Goal: Task Accomplishment & Management: Manage account settings

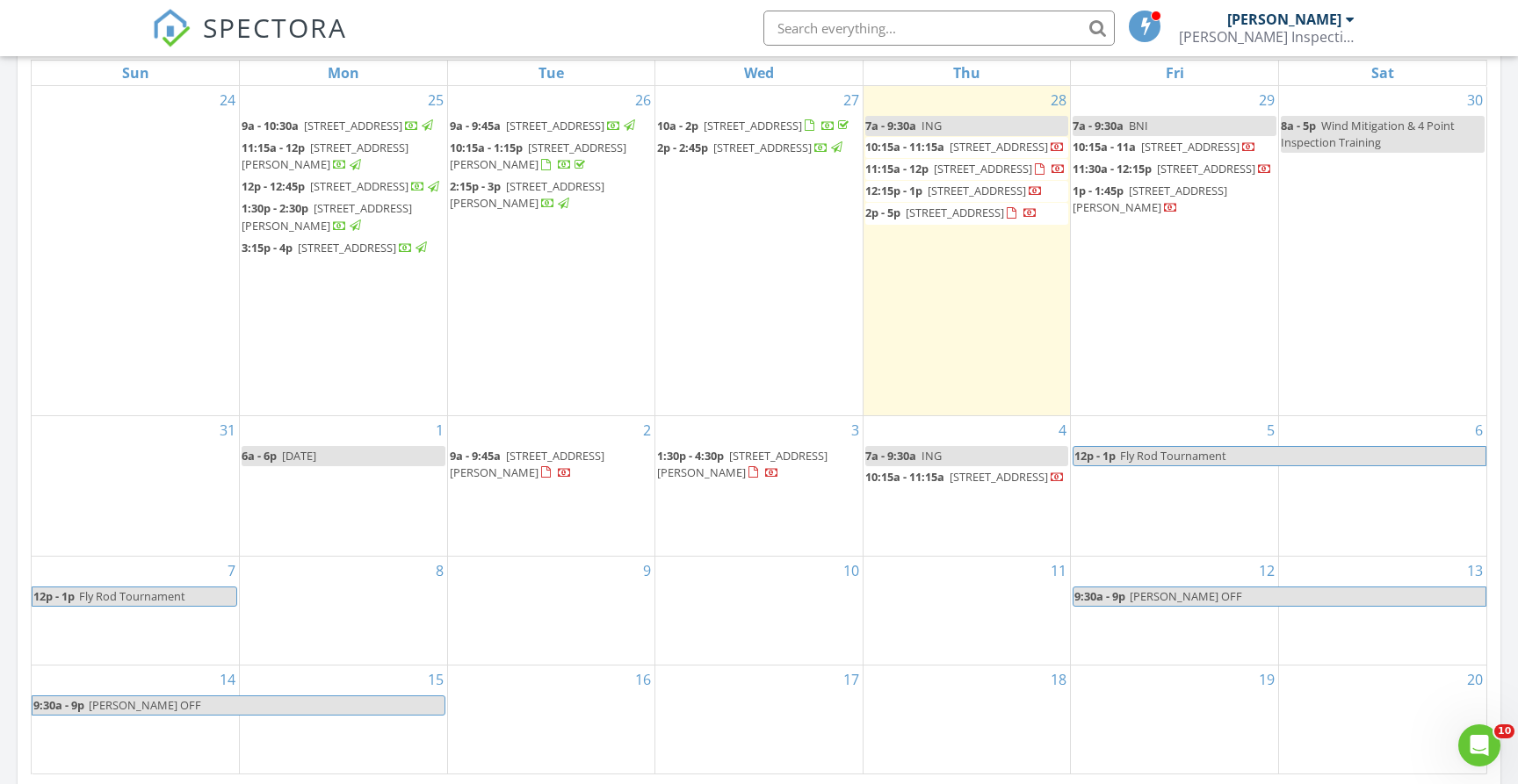
scroll to position [1600, 1519]
click at [752, 480] on span "[STREET_ADDRESS][PERSON_NAME]" at bounding box center [742, 463] width 171 height 33
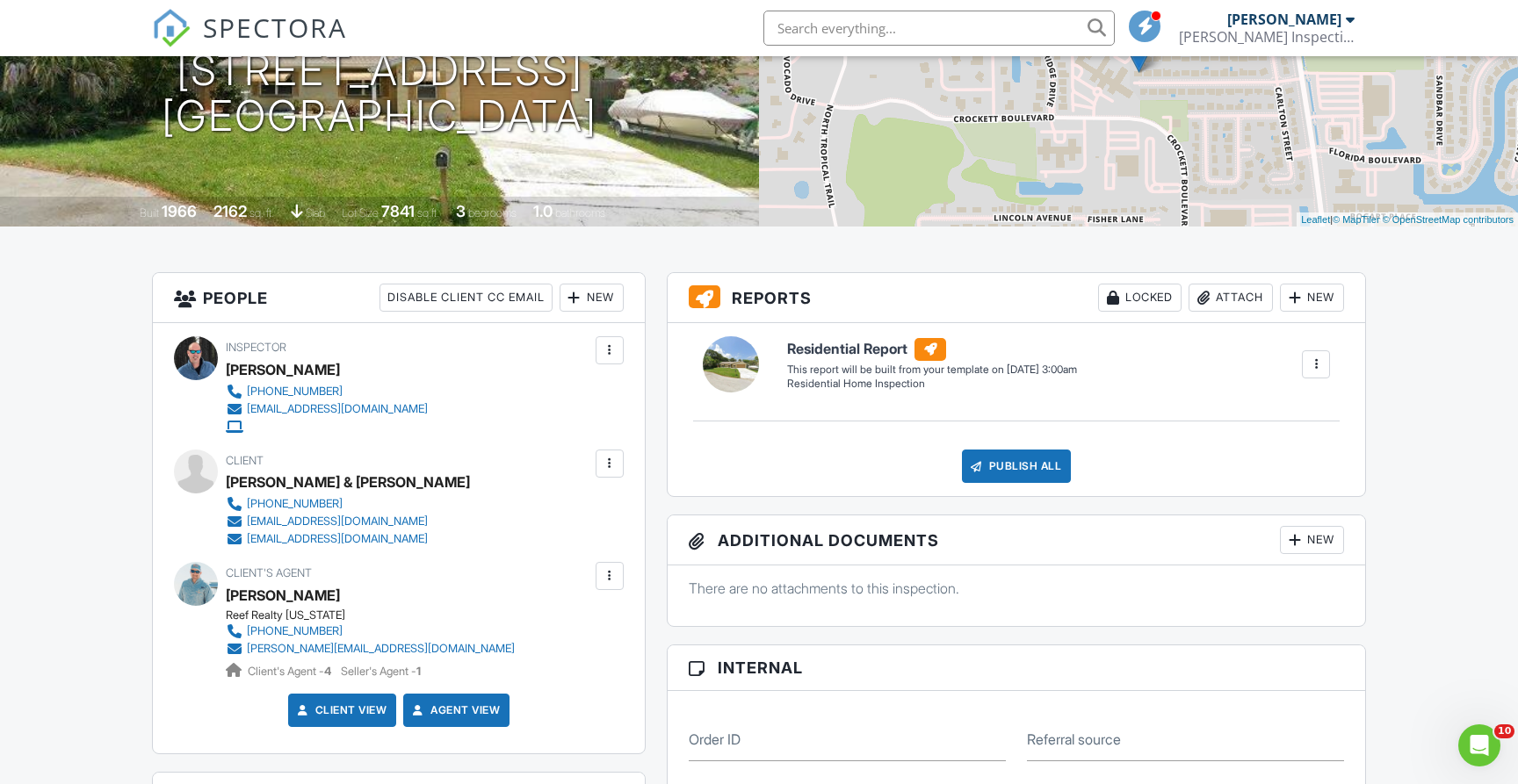
click at [607, 302] on div "New" at bounding box center [591, 298] width 64 height 29
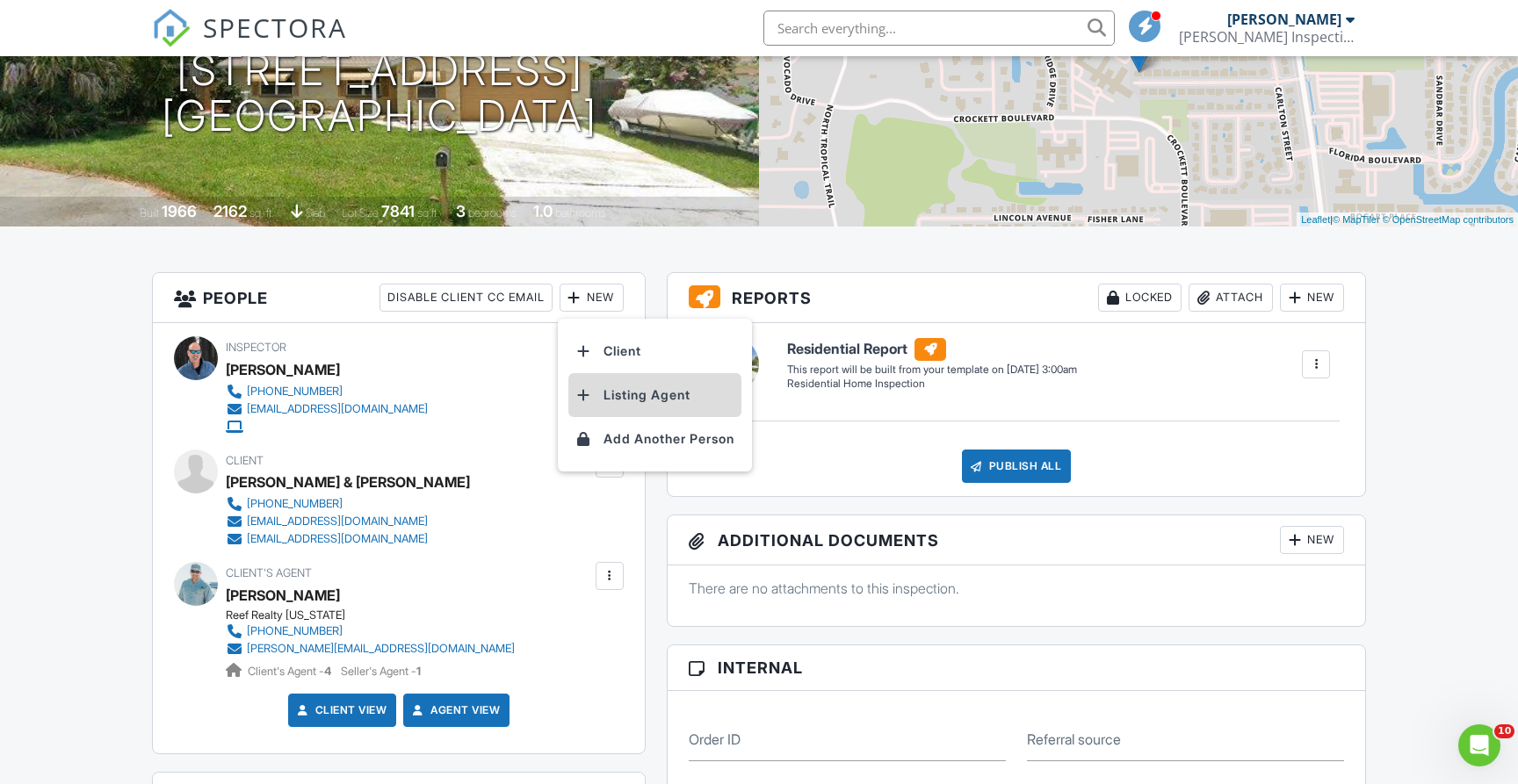
click at [619, 393] on li "Listing Agent" at bounding box center [654, 395] width 173 height 44
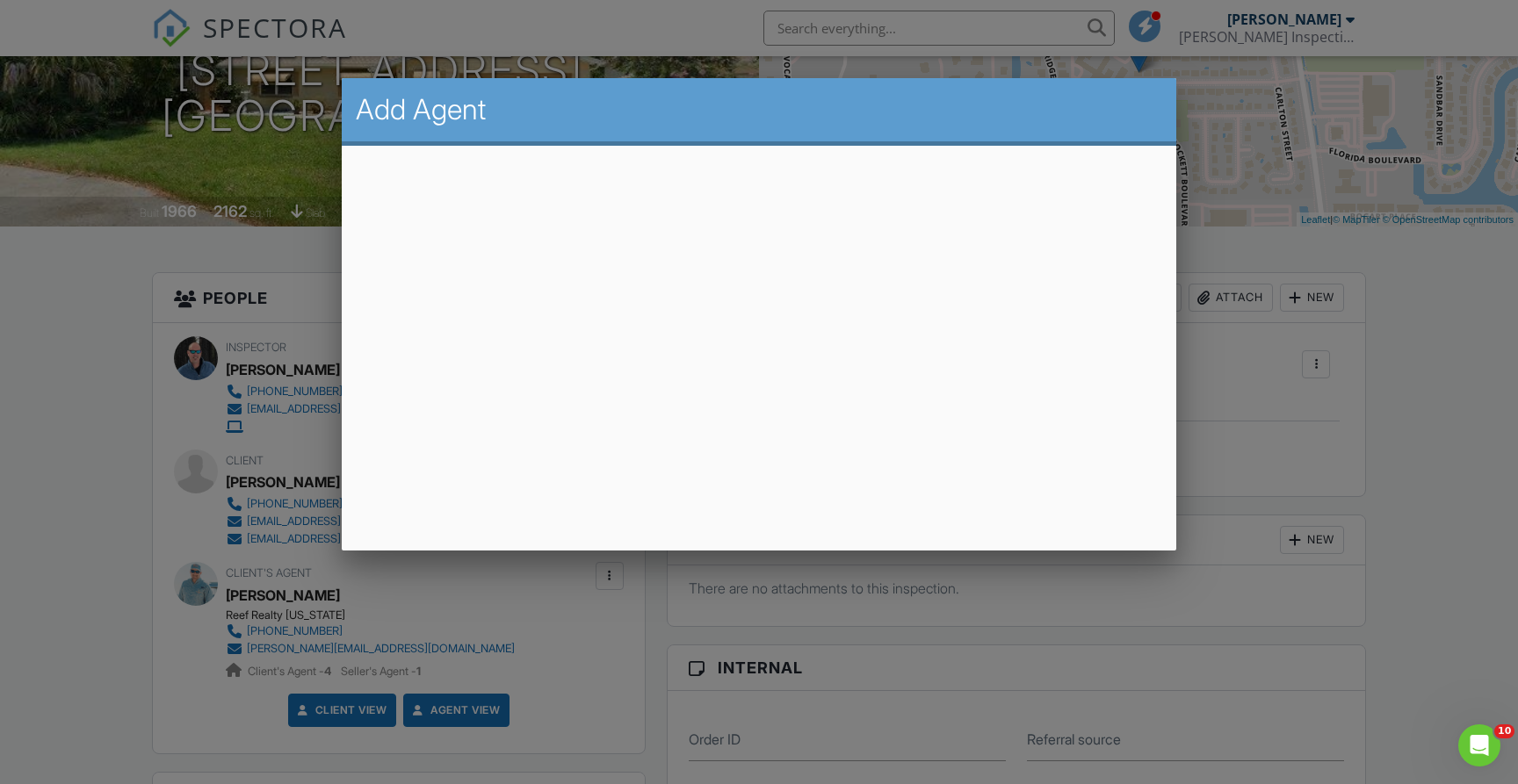
click at [1234, 257] on div at bounding box center [759, 402] width 1518 height 980
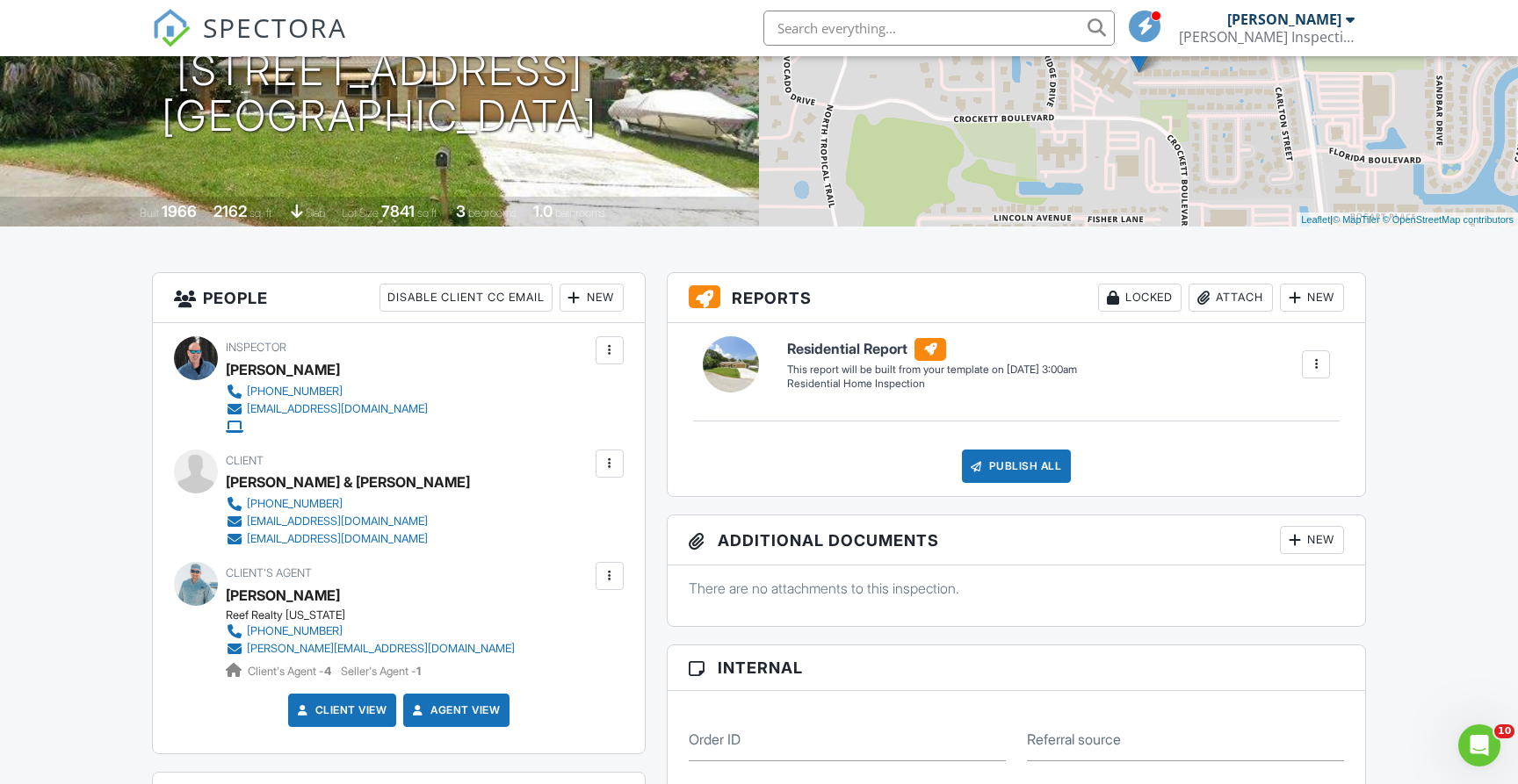
click at [600, 298] on div "New" at bounding box center [591, 298] width 64 height 29
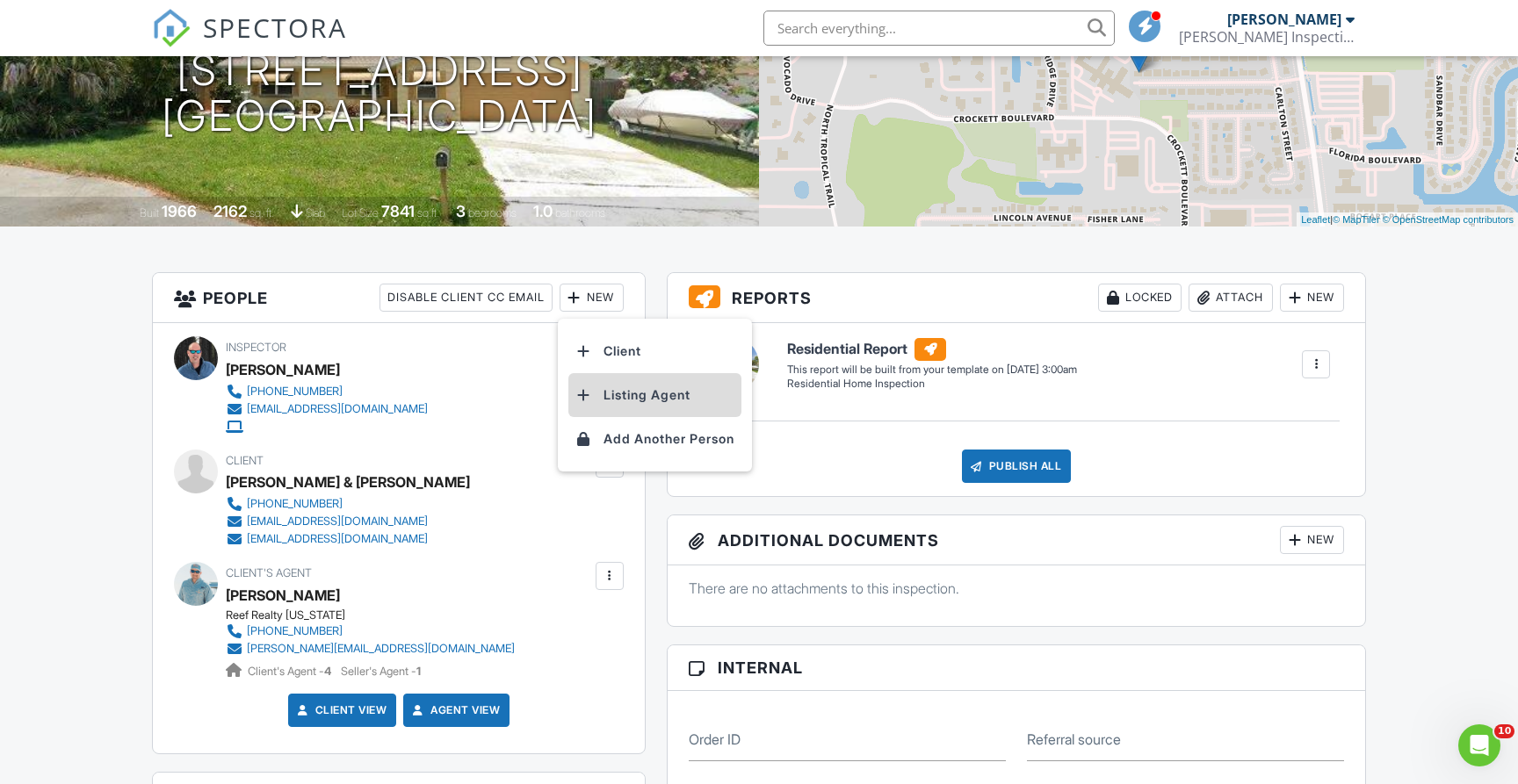
click at [619, 391] on li "Listing Agent" at bounding box center [654, 395] width 173 height 44
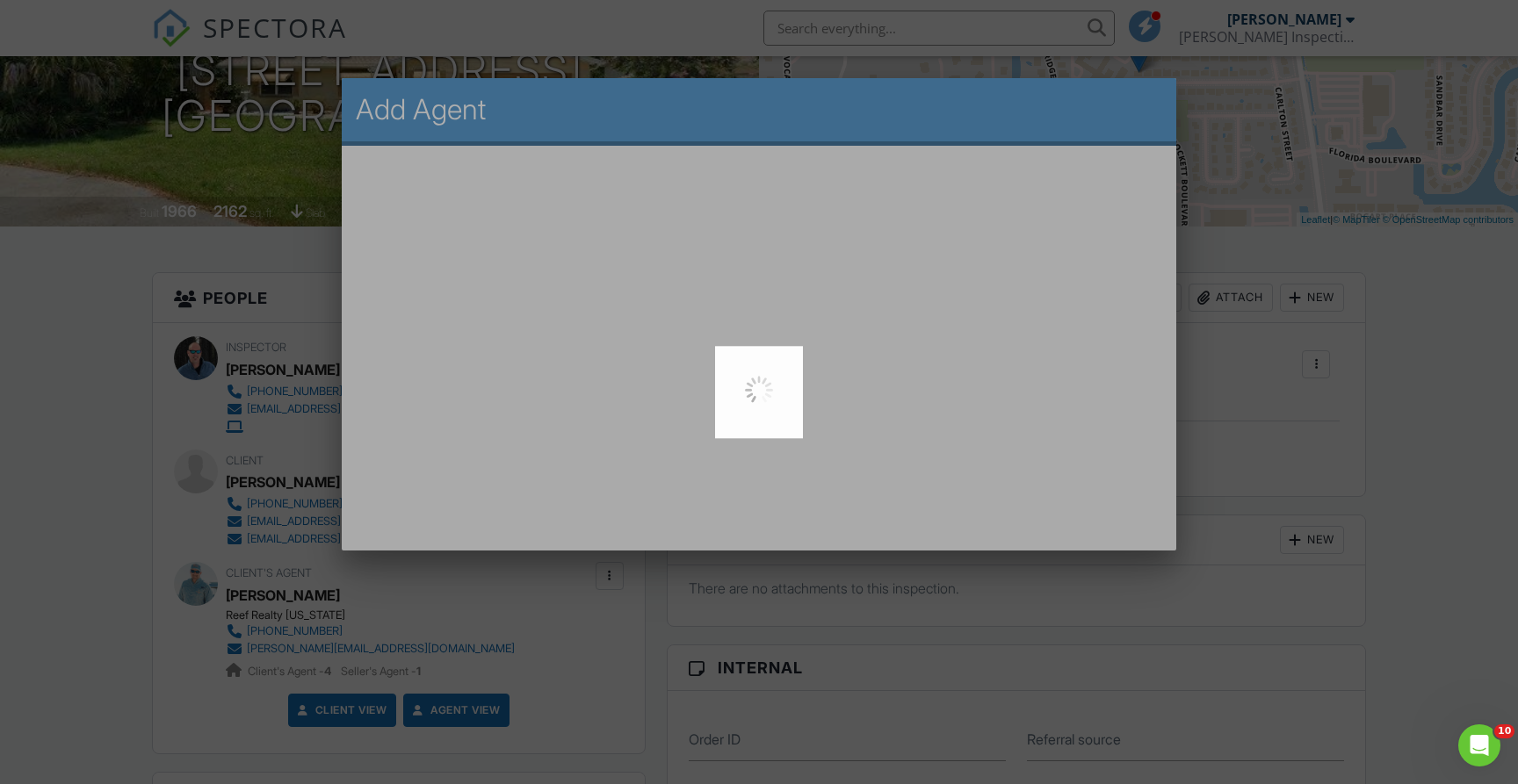
click at [1137, 189] on div at bounding box center [759, 392] width 1518 height 784
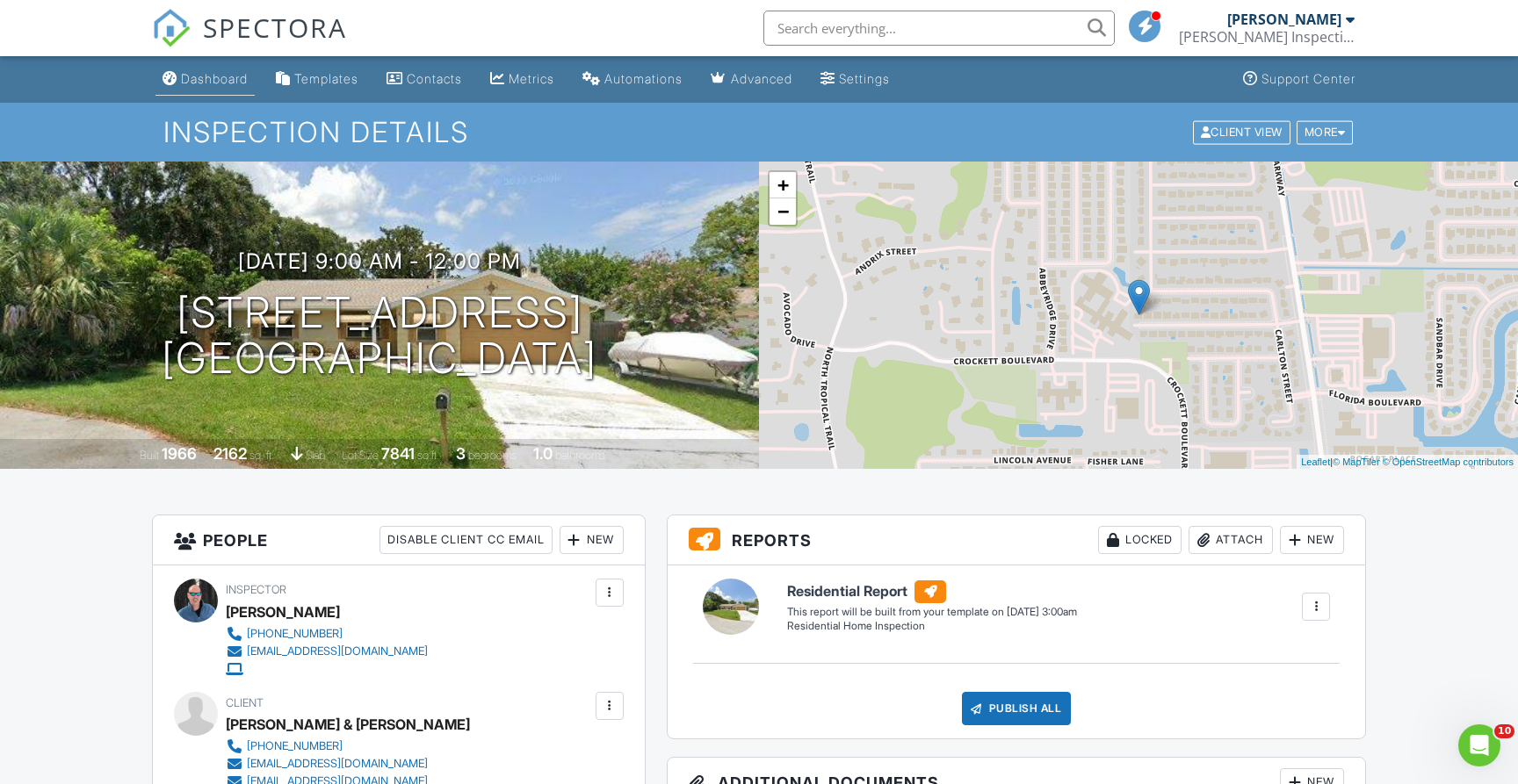
click at [235, 72] on div "Dashboard" at bounding box center [214, 78] width 67 height 15
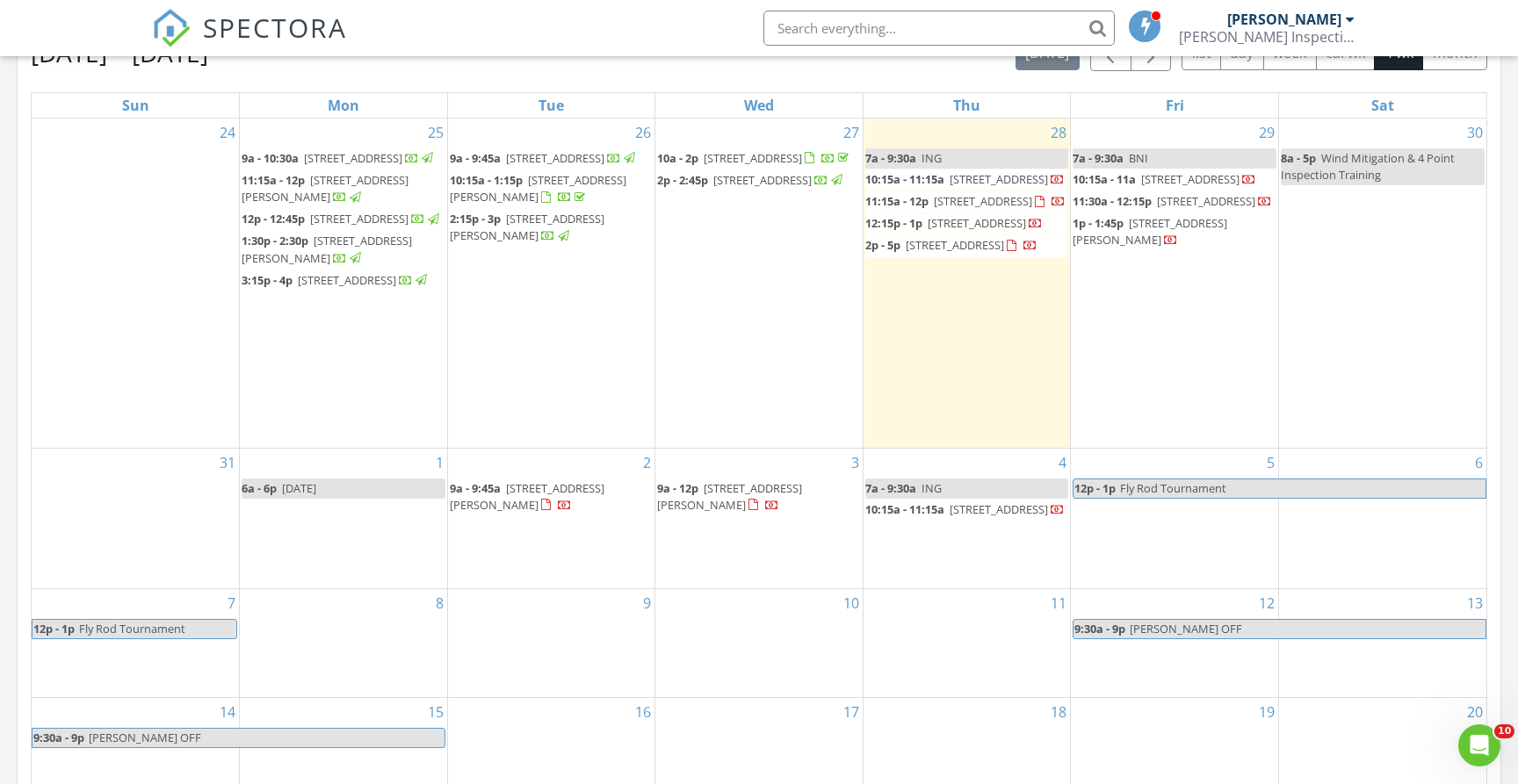
scroll to position [806, 0]
